Goal: Task Accomplishment & Management: Use online tool/utility

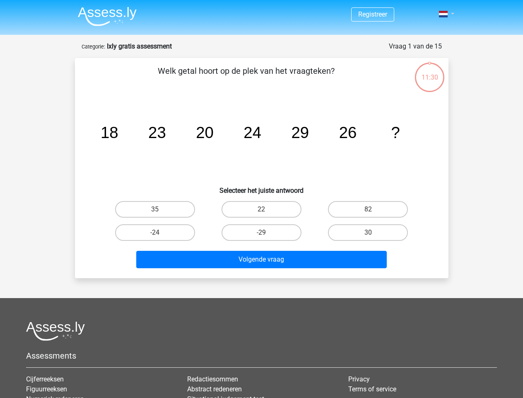
click at [444, 14] on span at bounding box center [443, 14] width 9 height 7
click at [262, 159] on icon "image/svg+xml 18 23 20 24 29 26 ?" at bounding box center [262, 138] width 334 height 84
click at [264, 212] on input "22" at bounding box center [263, 211] width 5 height 5
radio input "true"
click at [371, 212] on input "82" at bounding box center [370, 211] width 5 height 5
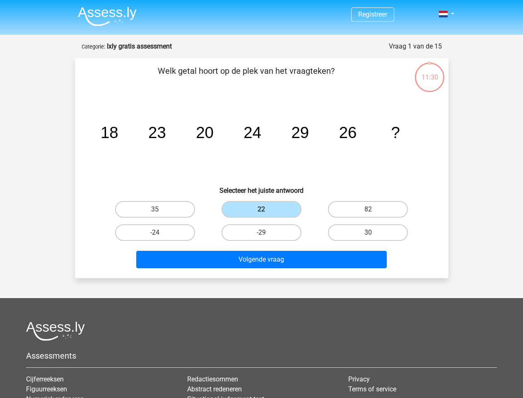
radio input "true"
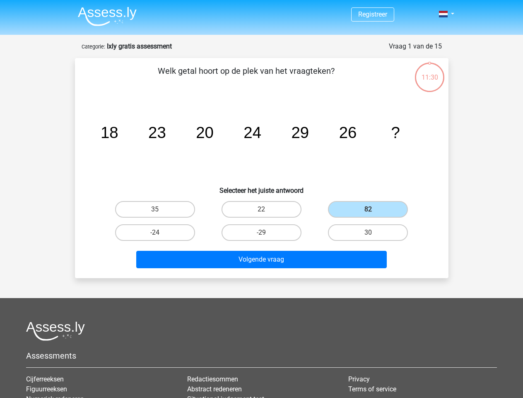
radio input "false"
click at [157, 235] on input "-24" at bounding box center [157, 234] width 5 height 5
radio input "true"
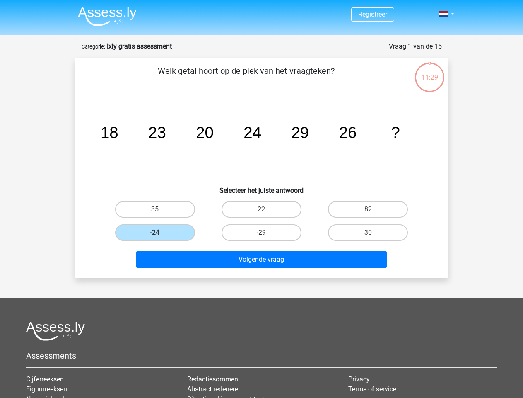
click at [264, 235] on input "-29" at bounding box center [263, 234] width 5 height 5
radio input "true"
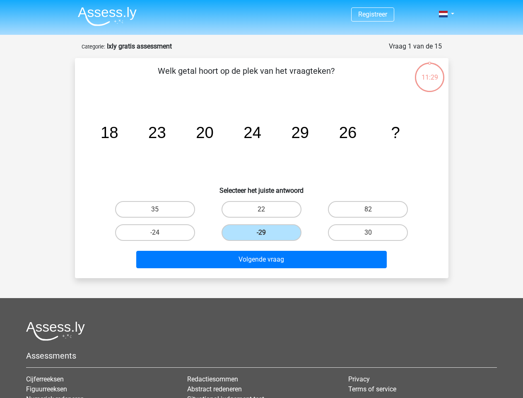
click at [371, 235] on input "30" at bounding box center [370, 234] width 5 height 5
radio input "true"
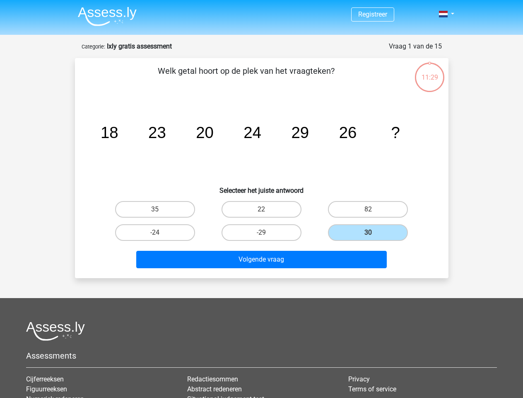
click at [261, 259] on button "Volgende vraag" at bounding box center [261, 259] width 251 height 17
